Goal: Task Accomplishment & Management: Use online tool/utility

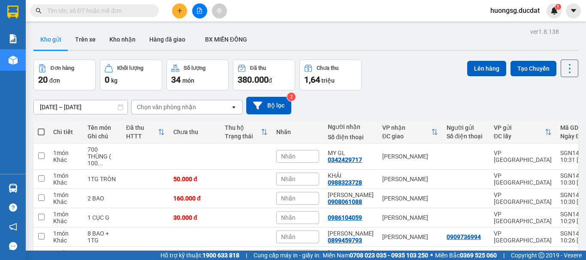
click at [107, 14] on input "text" at bounding box center [97, 10] width 101 height 9
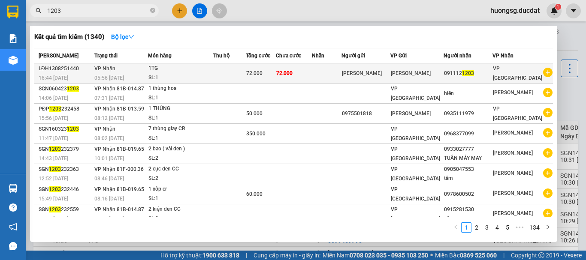
type input "1203"
click at [341, 76] on td at bounding box center [326, 73] width 29 height 20
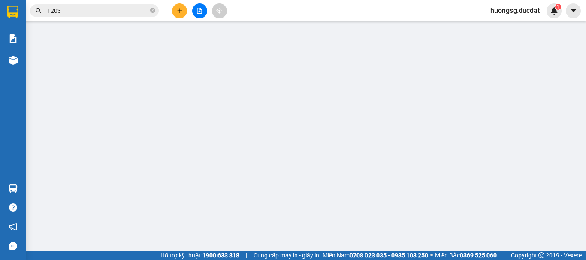
type input "ĐV HÀ HUY"
type input "0911121203"
type input "72.000"
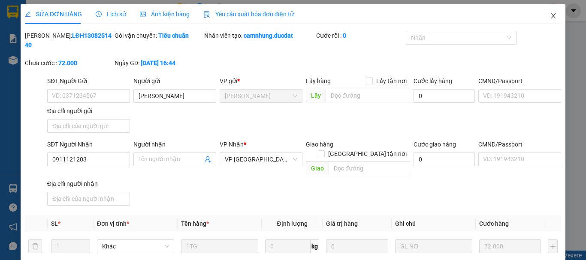
click at [550, 17] on icon "close" at bounding box center [553, 15] width 7 height 7
